Goal: Find specific page/section: Find specific page/section

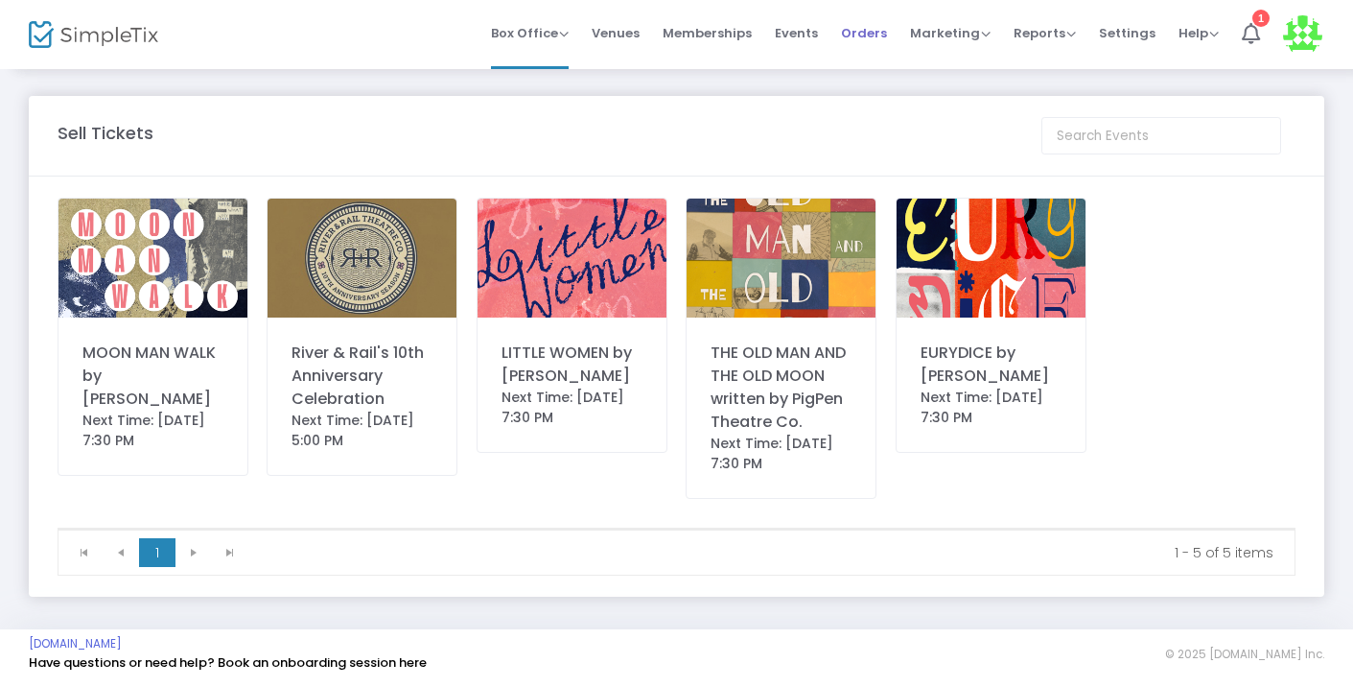
click at [867, 31] on span "Orders" at bounding box center [864, 33] width 46 height 49
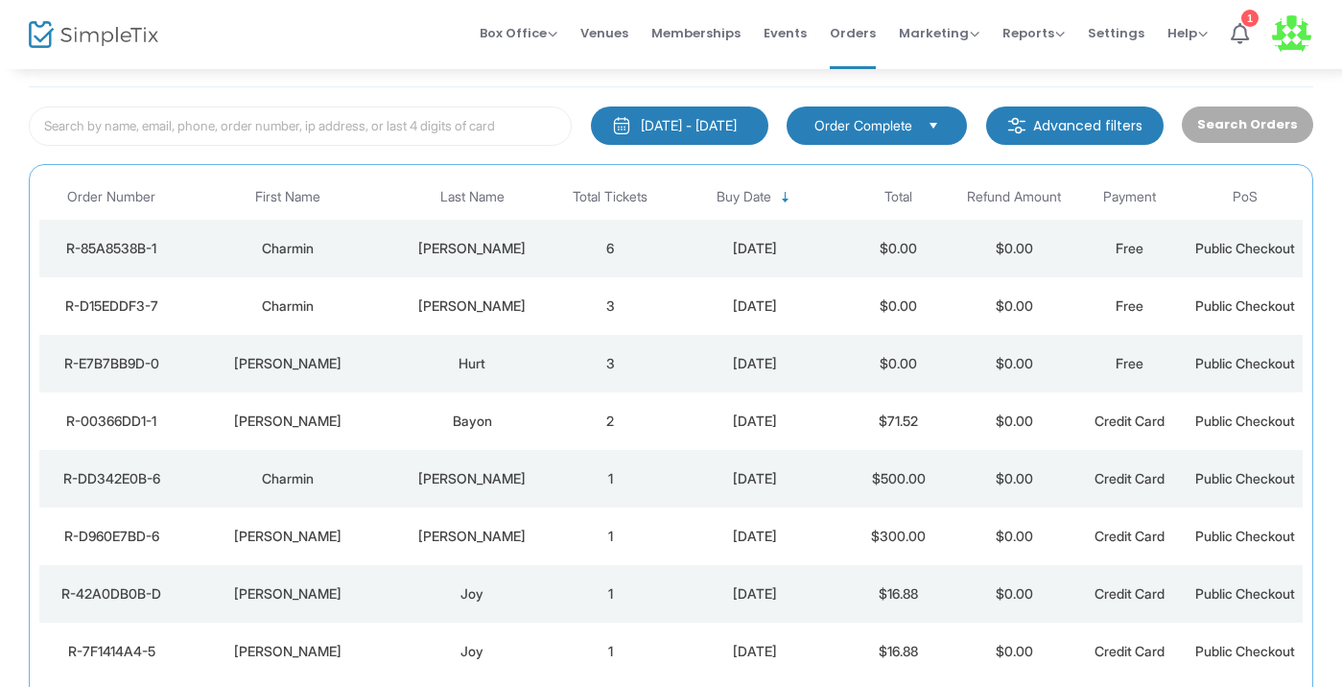
scroll to position [97, 0]
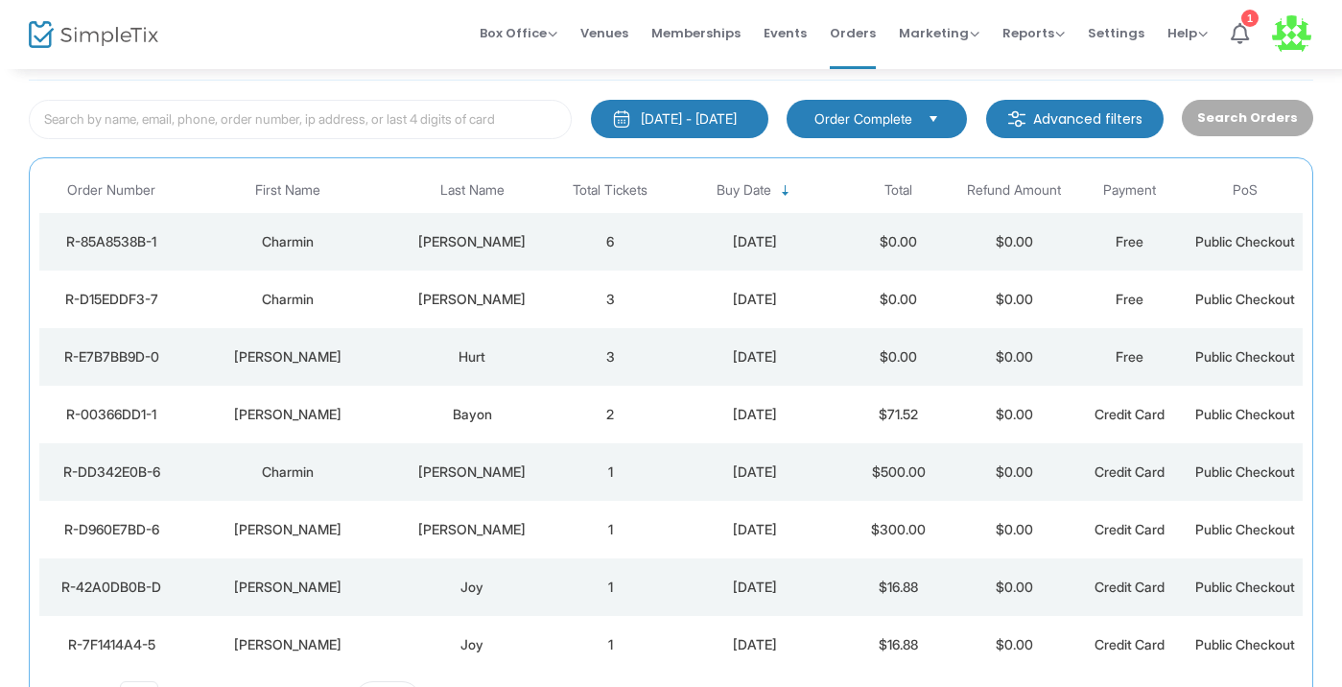
click at [595, 223] on td "6" at bounding box center [610, 242] width 115 height 58
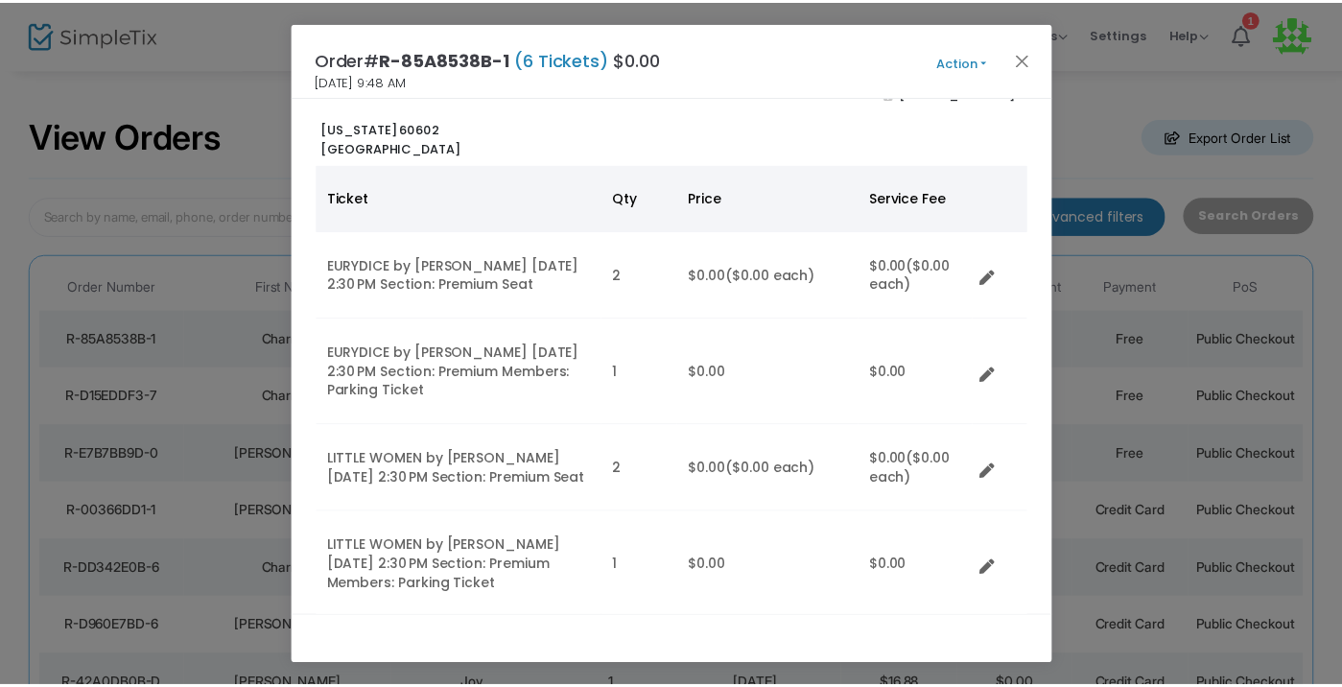
scroll to position [68, 0]
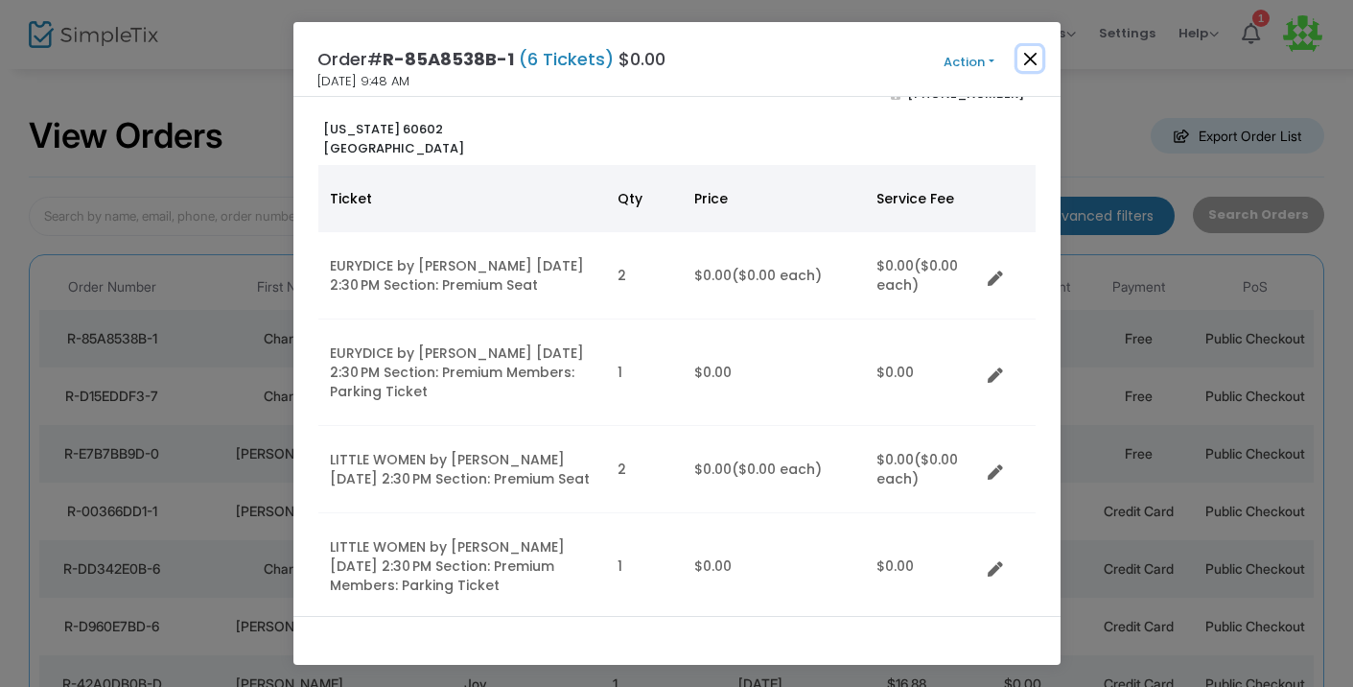
click at [1034, 50] on button "Close" at bounding box center [1030, 58] width 25 height 25
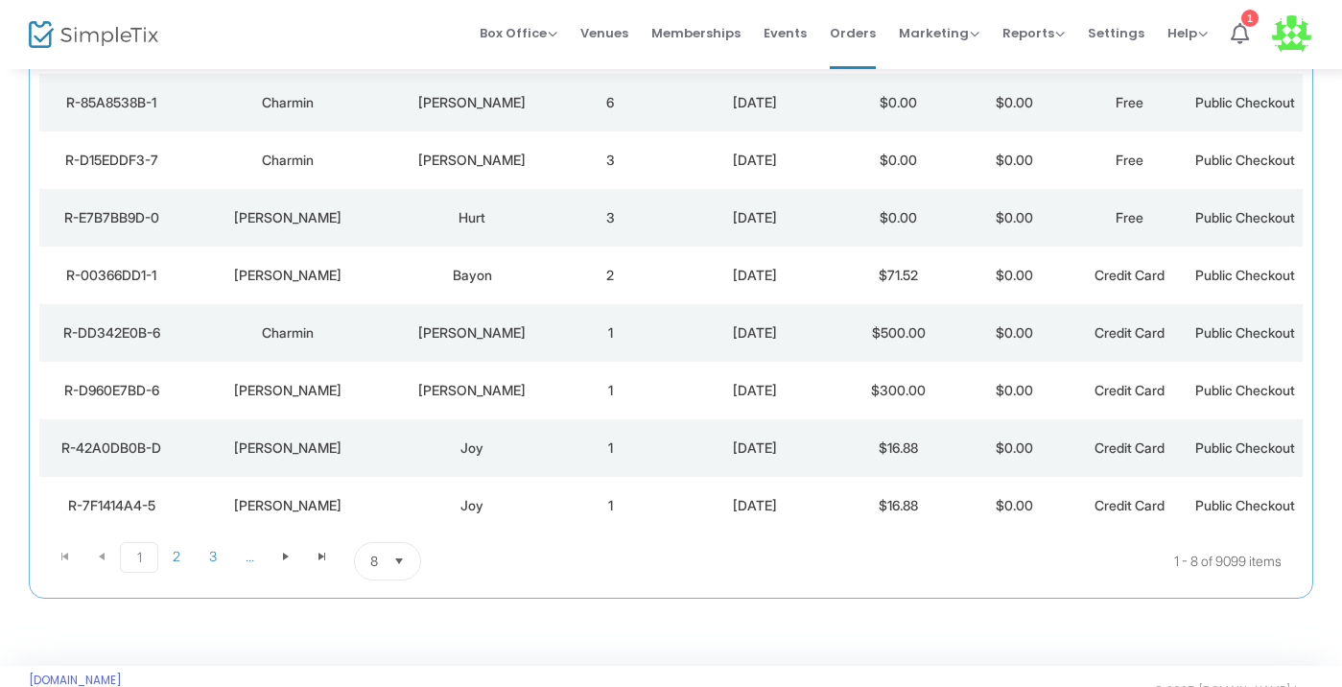
scroll to position [243, 0]
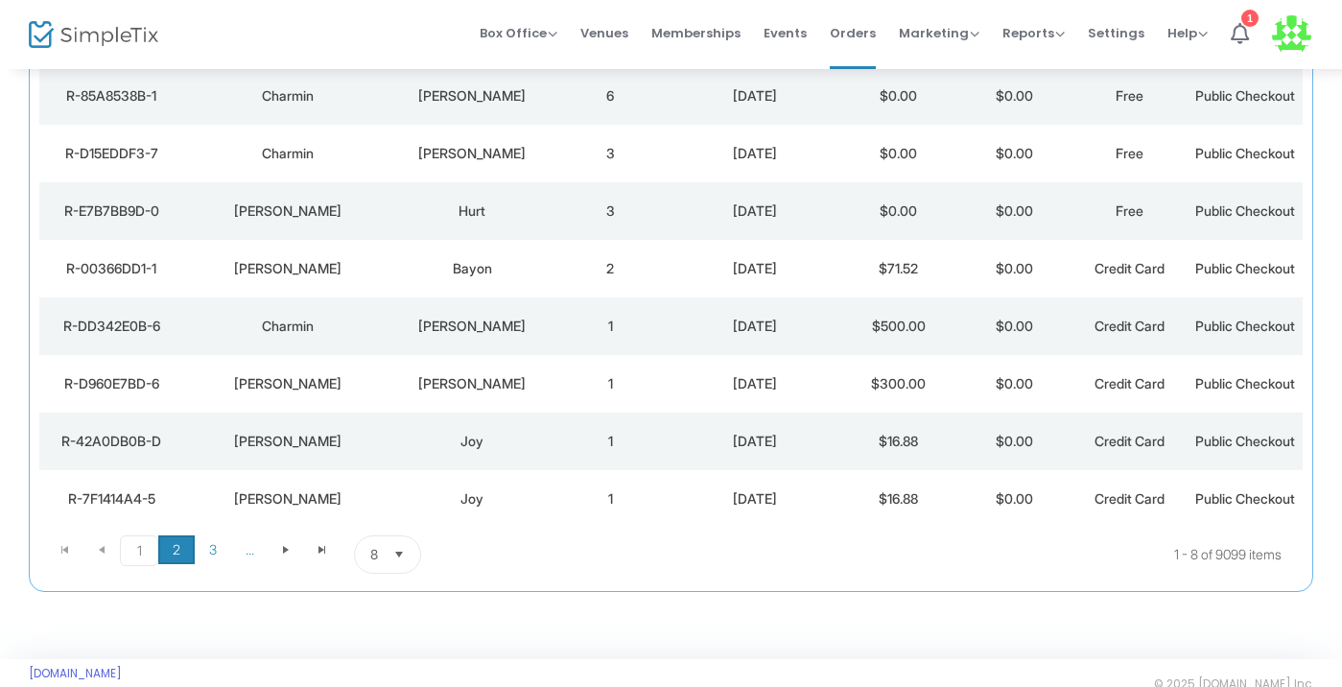
click at [179, 547] on span "2" at bounding box center [176, 549] width 36 height 29
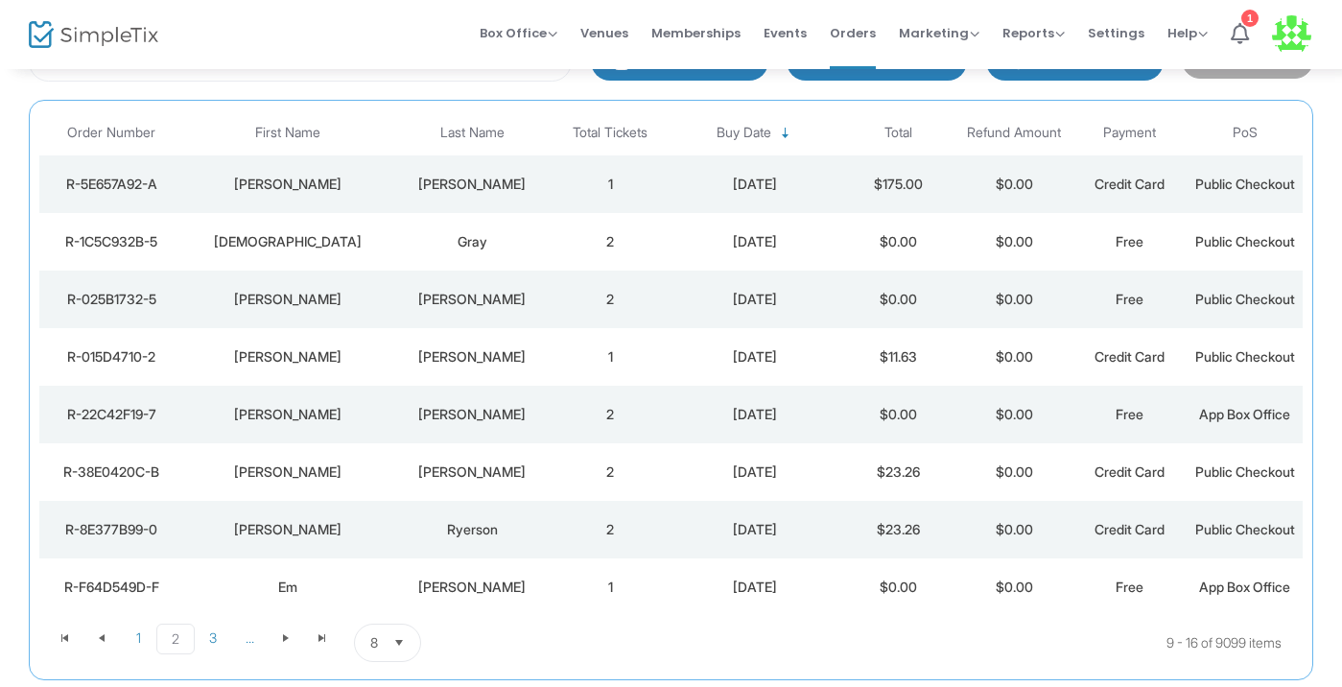
scroll to position [162, 0]
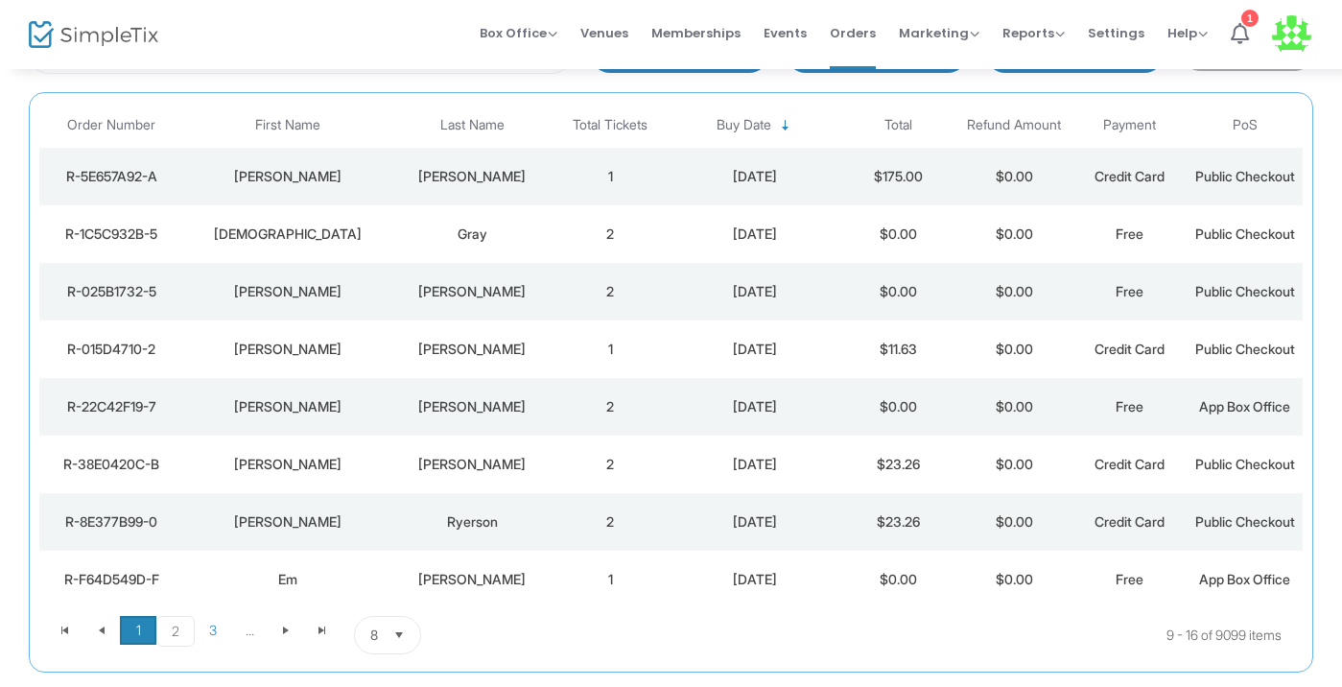
click at [131, 624] on span "1" at bounding box center [138, 630] width 36 height 29
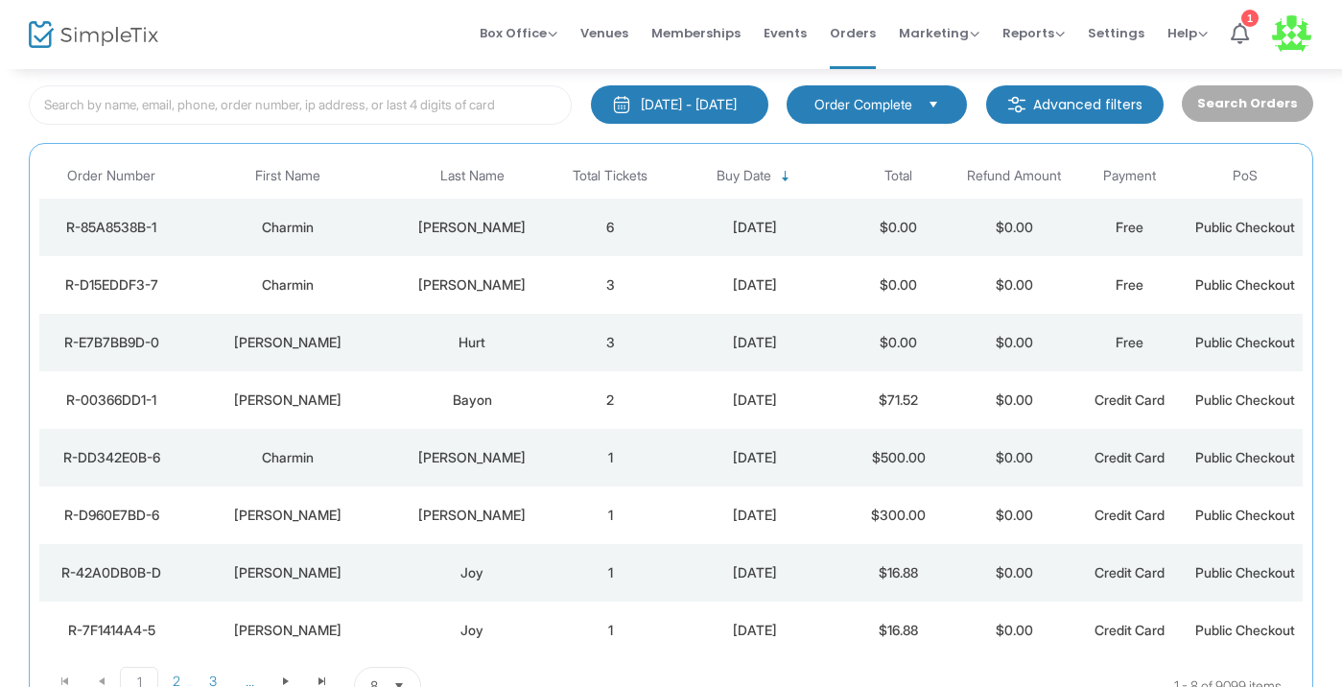
scroll to position [112, 0]
click at [563, 294] on td "3" at bounding box center [610, 284] width 115 height 58
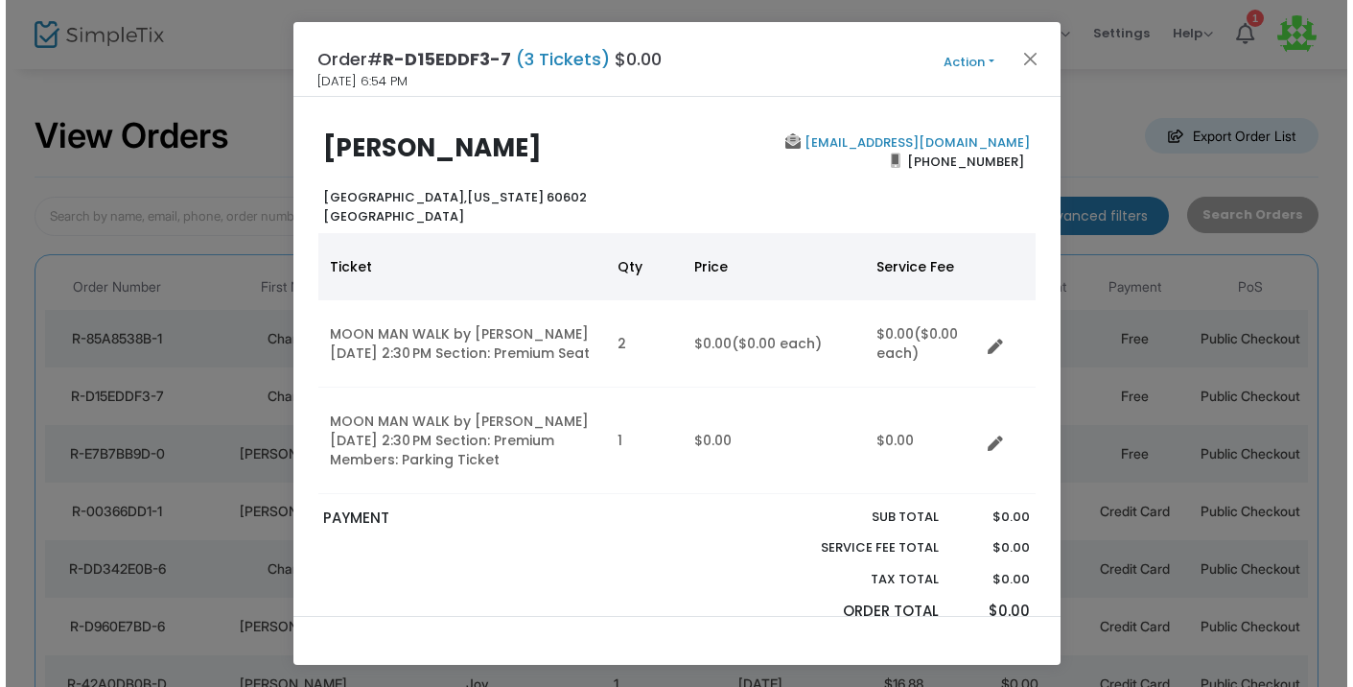
scroll to position [0, 0]
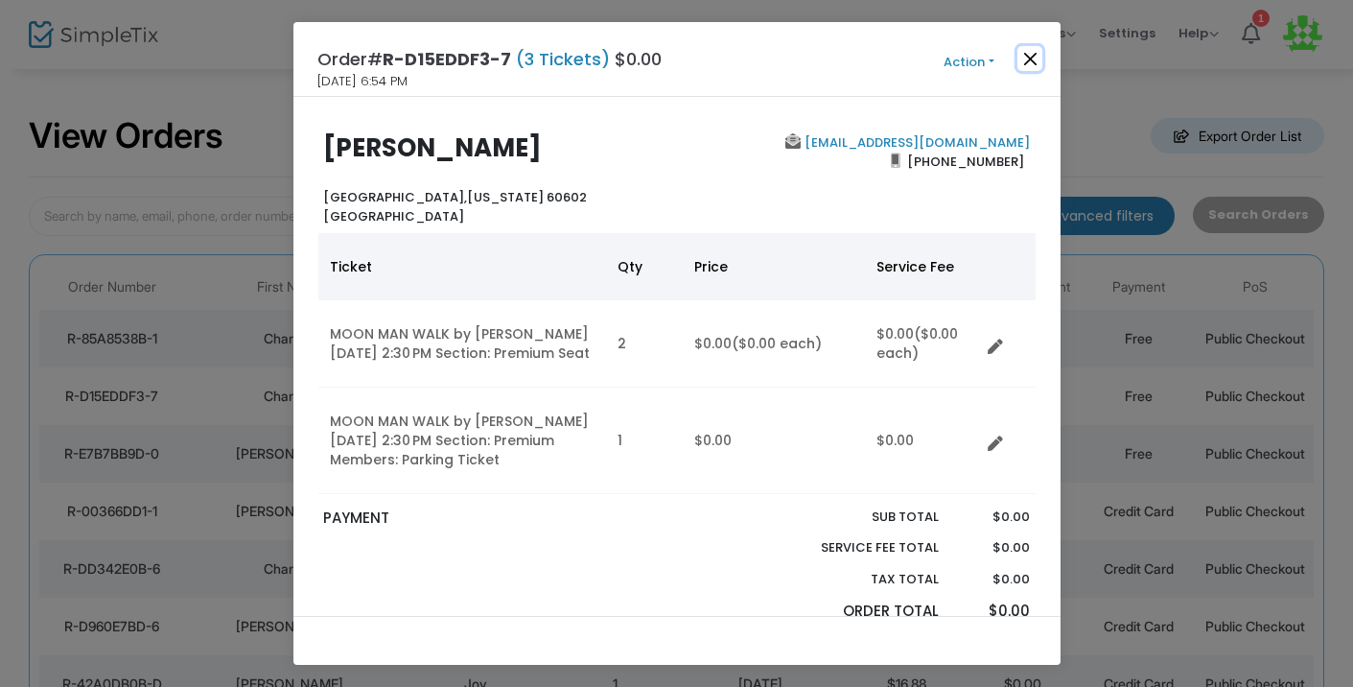
click at [1030, 59] on button "Close" at bounding box center [1030, 58] width 25 height 25
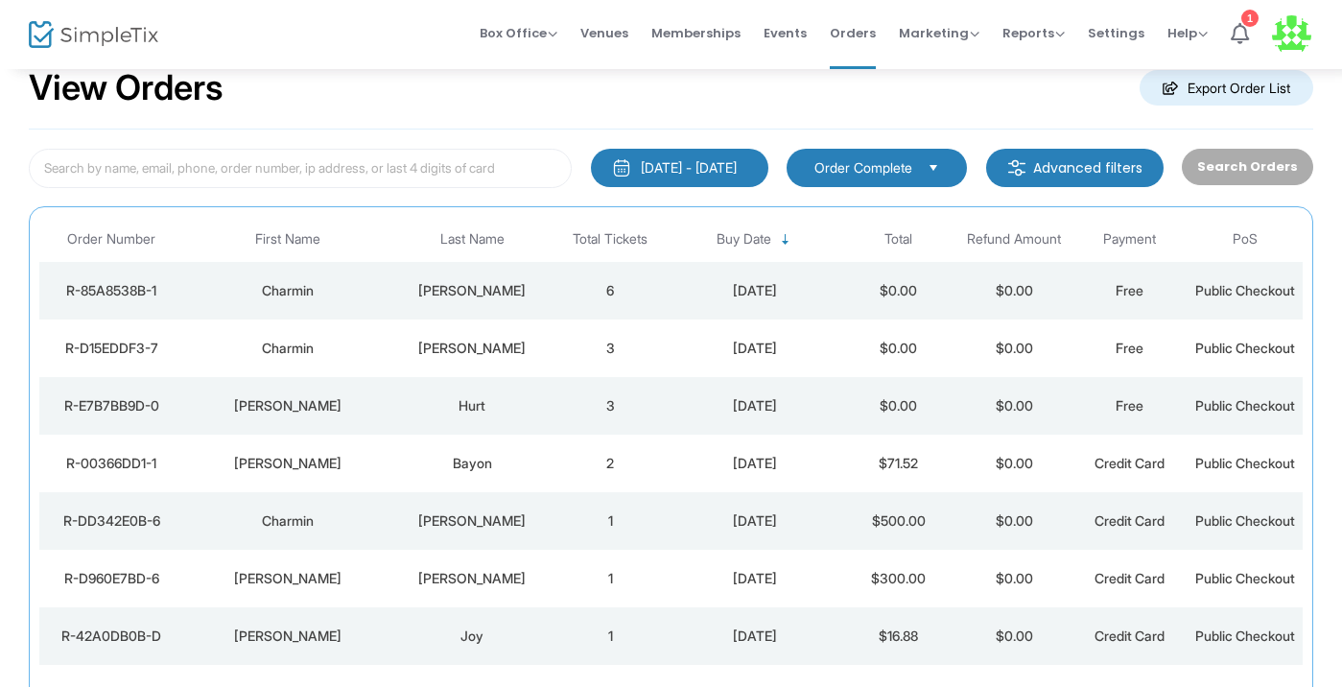
scroll to position [47, 0]
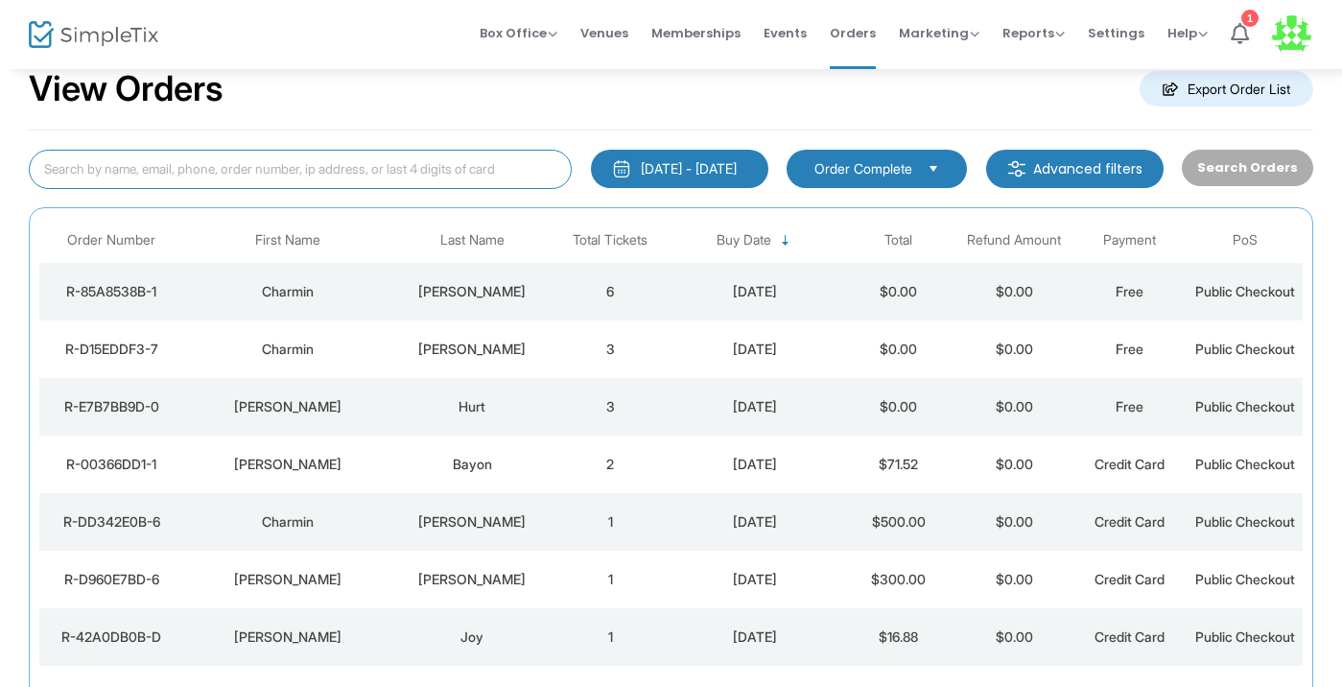
click at [341, 169] on input at bounding box center [300, 169] width 543 height 39
paste input "[EMAIL_ADDRESS][DOMAIN_NAME]"
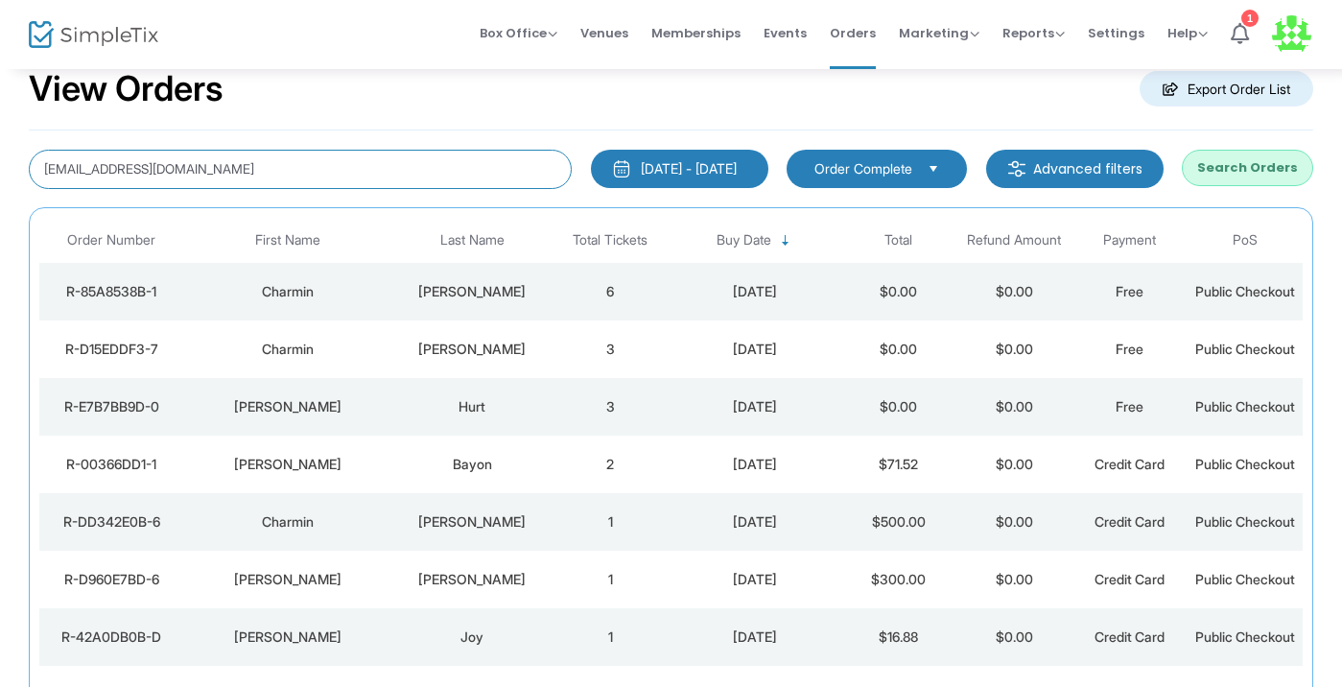
type input "[EMAIL_ADDRESS][DOMAIN_NAME]"
